Goal: Information Seeking & Learning: Check status

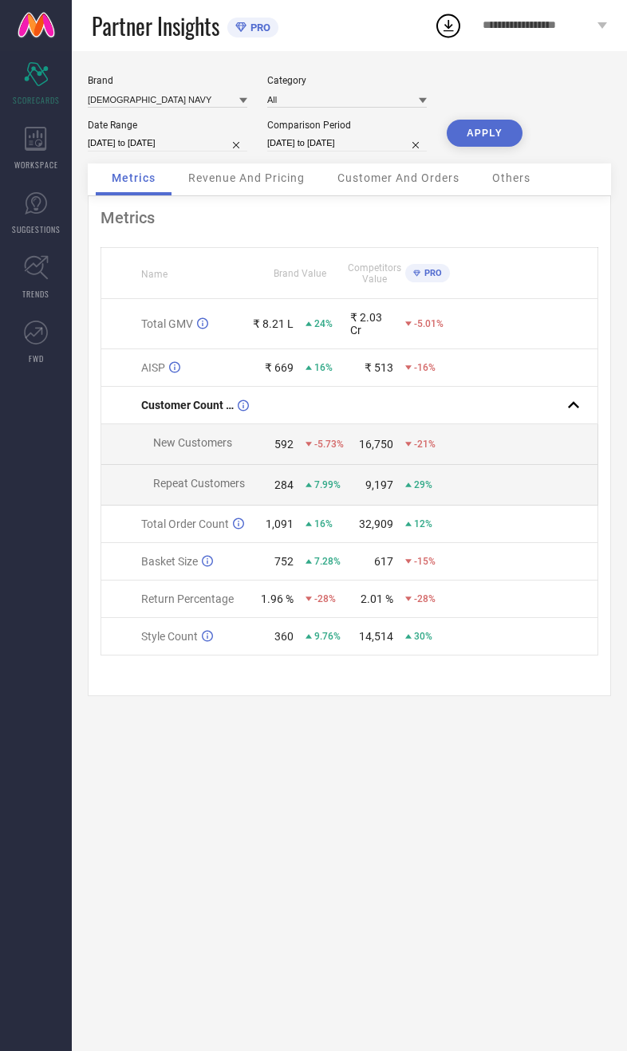
click at [258, 195] on div "Revenue And Pricing" at bounding box center [246, 179] width 148 height 32
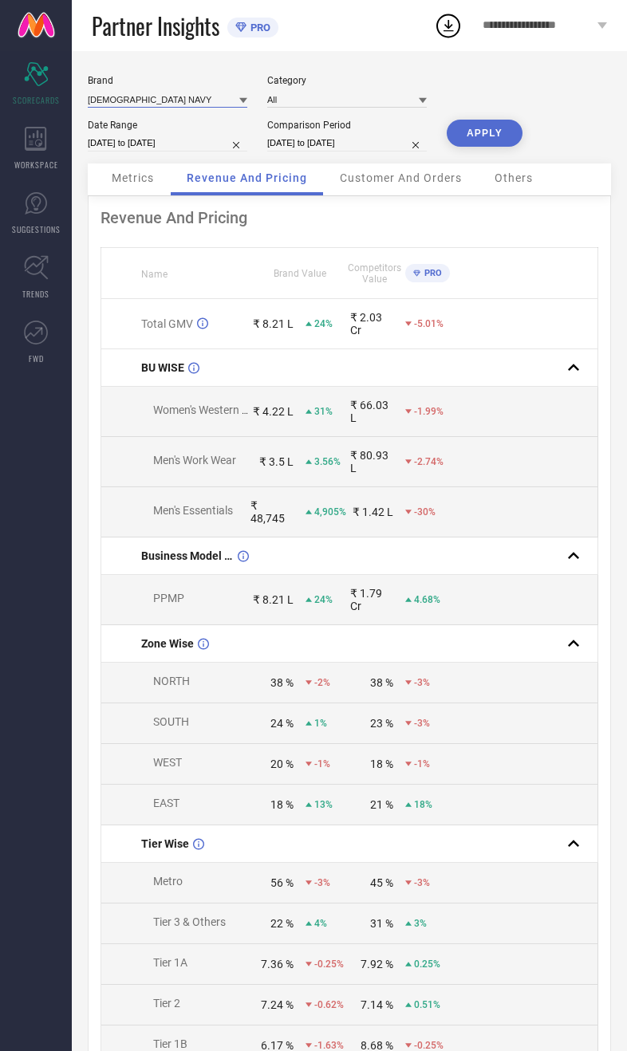
click at [159, 108] on input at bounding box center [167, 99] width 159 height 17
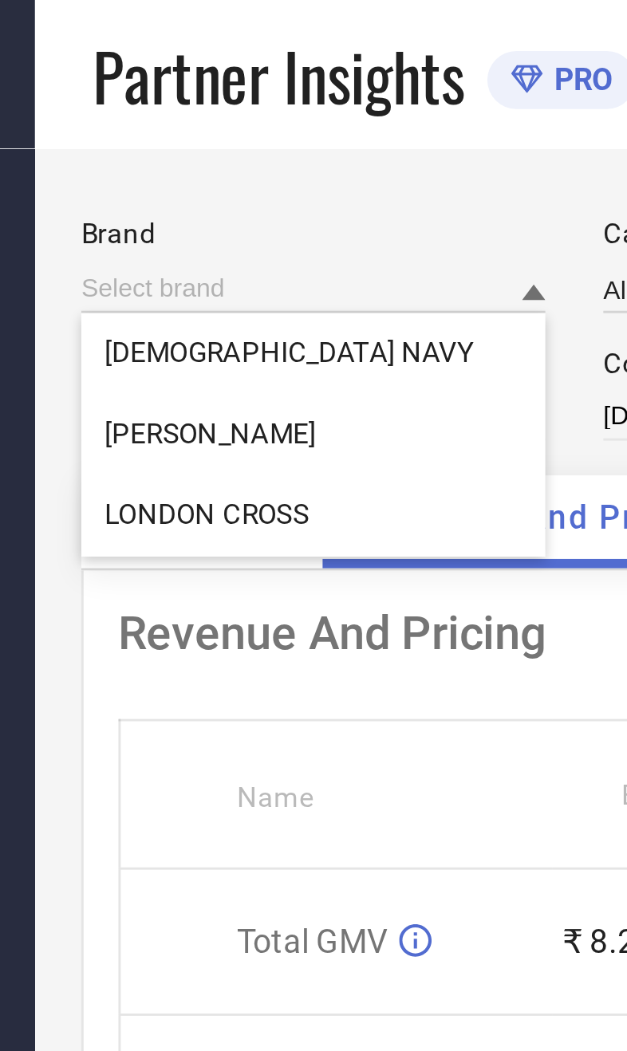
click at [147, 57] on div "Brand [DEMOGRAPHIC_DATA] NAVY [PERSON_NAME] [GEOGRAPHIC_DATA] CROSS Category Al…" at bounding box center [349, 699] width 555 height 1296
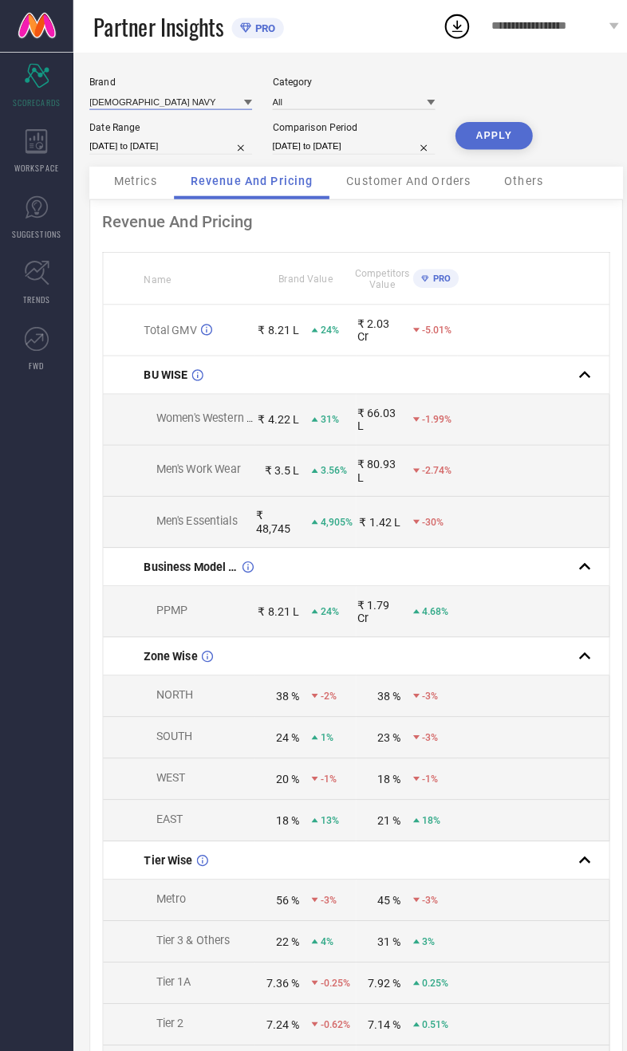
click at [175, 98] on input at bounding box center [167, 99] width 159 height 17
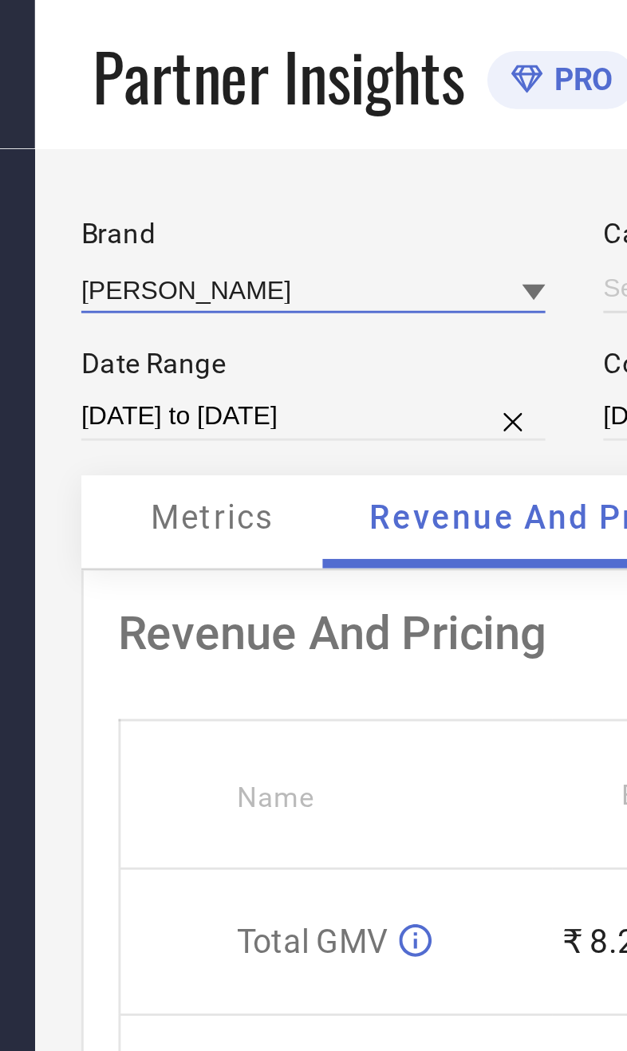
type input "All"
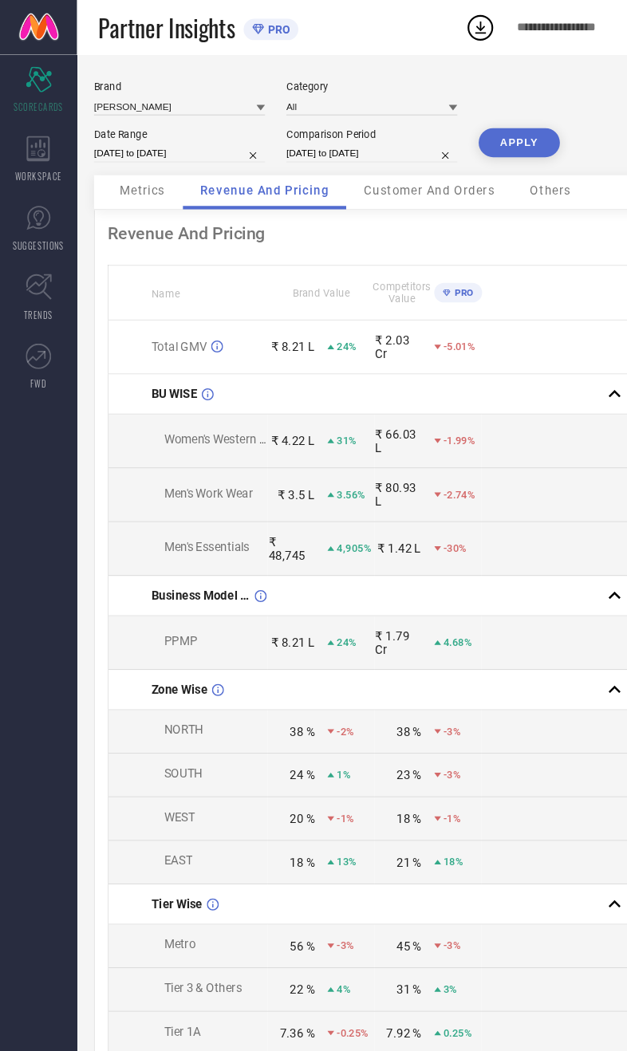
click at [479, 147] on button "APPLY" at bounding box center [485, 133] width 76 height 27
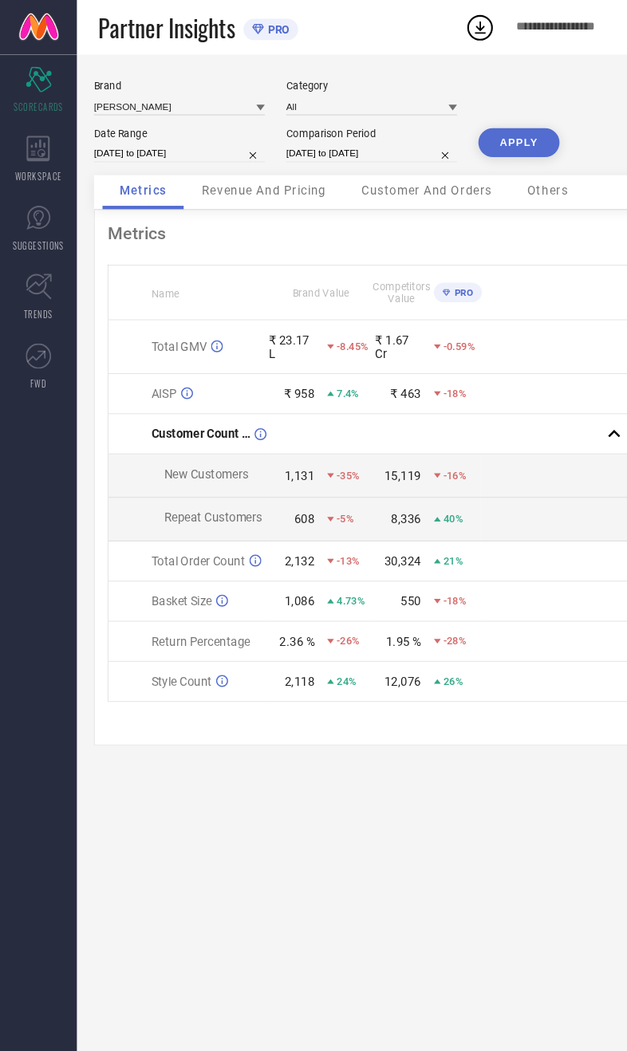
click at [270, 195] on div "Revenue And Pricing" at bounding box center [246, 179] width 148 height 32
